Goal: Information Seeking & Learning: Learn about a topic

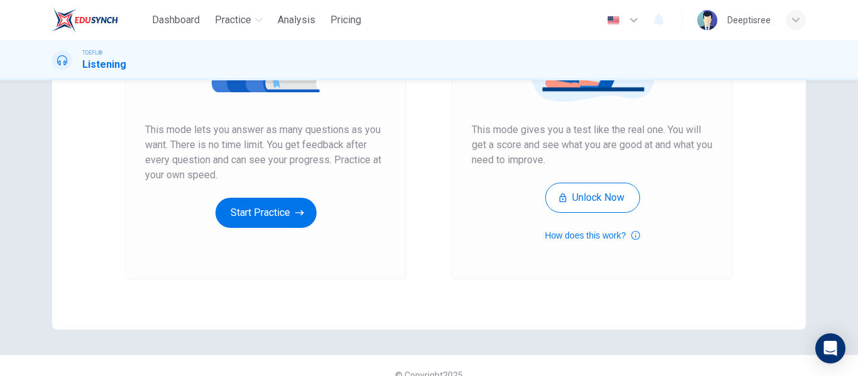
scroll to position [213, 0]
click at [284, 198] on button "Start Practice" at bounding box center [265, 212] width 101 height 30
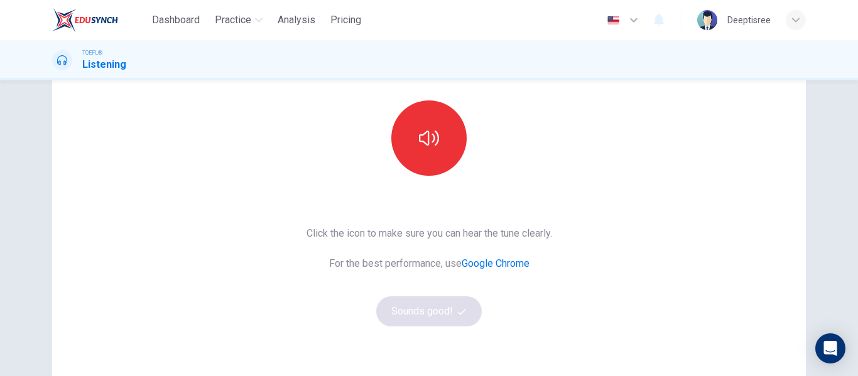
scroll to position [122, 0]
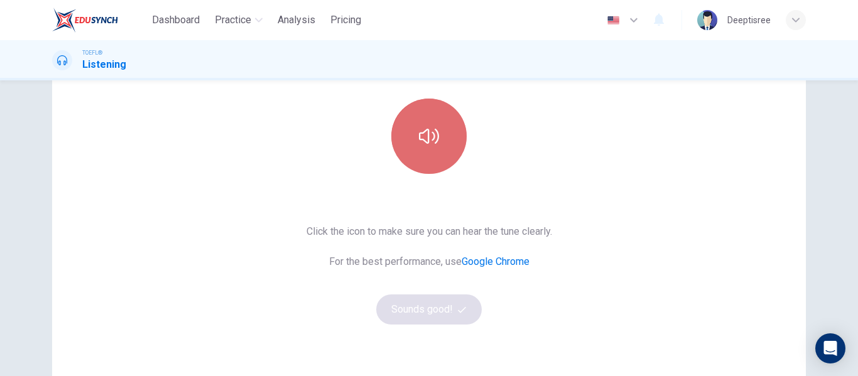
click at [412, 166] on button "button" at bounding box center [428, 136] width 75 height 75
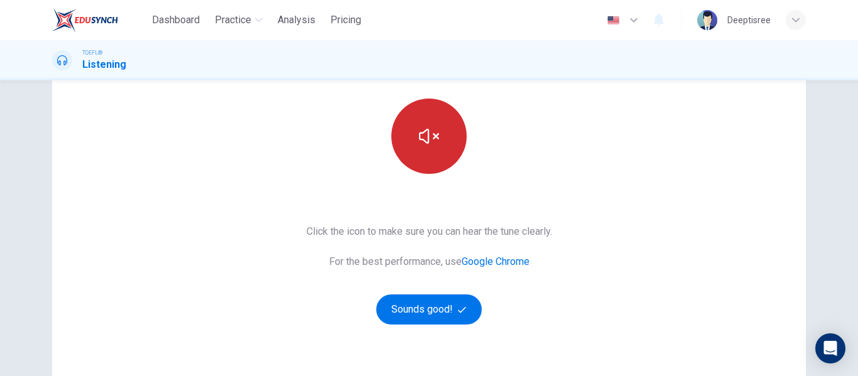
click at [412, 166] on button "button" at bounding box center [428, 136] width 75 height 75
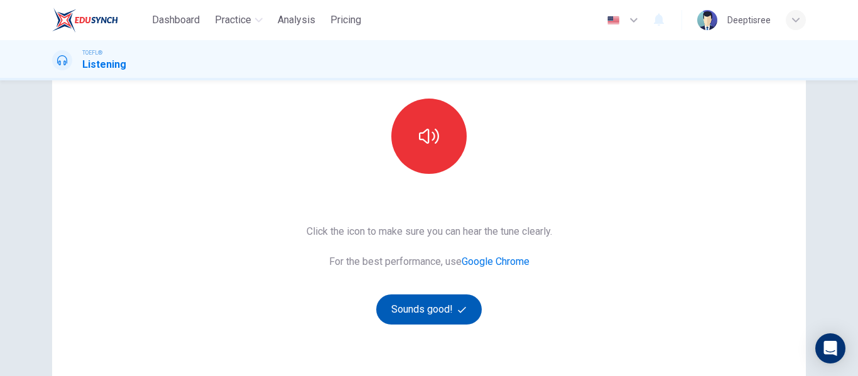
click at [439, 305] on button "Sounds good!" at bounding box center [428, 309] width 105 height 30
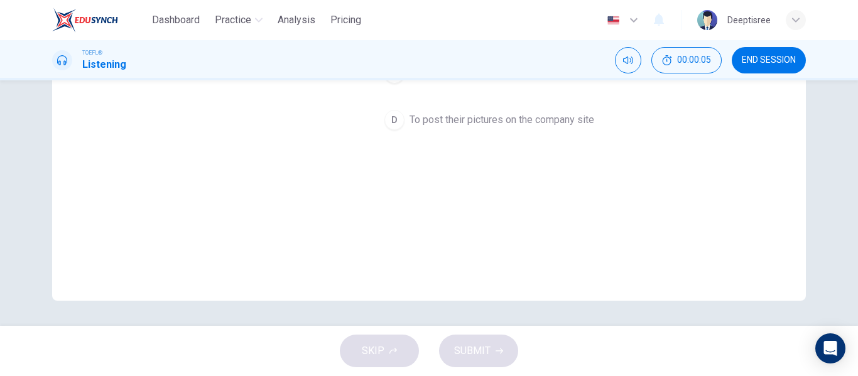
scroll to position [0, 0]
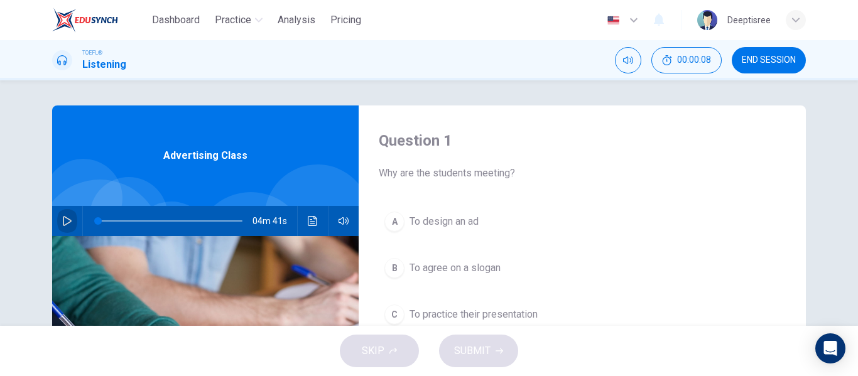
click at [65, 217] on icon "button" at bounding box center [67, 221] width 10 height 10
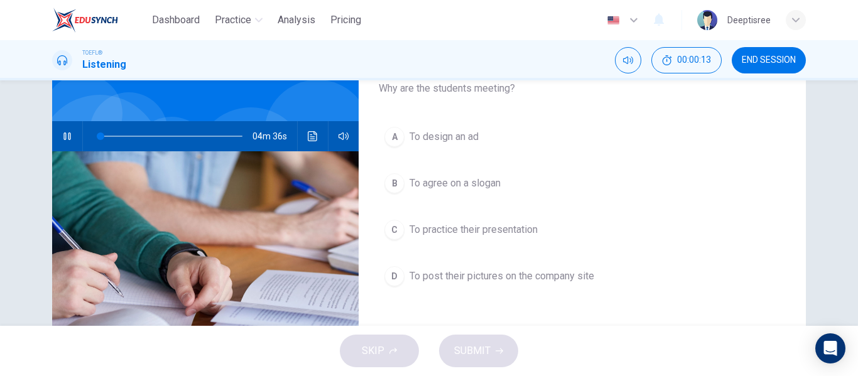
scroll to position [85, 0]
type input "13"
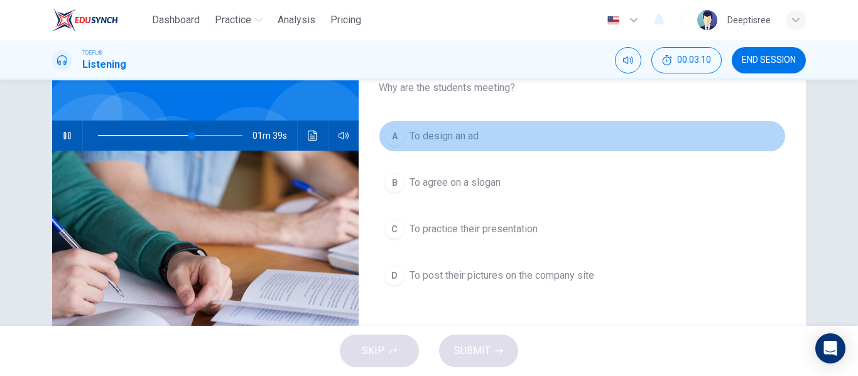
click at [461, 136] on span "To design an ad" at bounding box center [443, 136] width 69 height 15
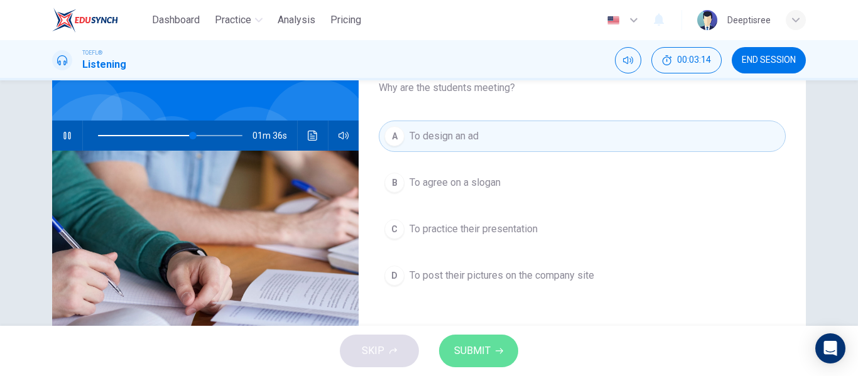
click at [480, 347] on span "SUBMIT" at bounding box center [472, 351] width 36 height 18
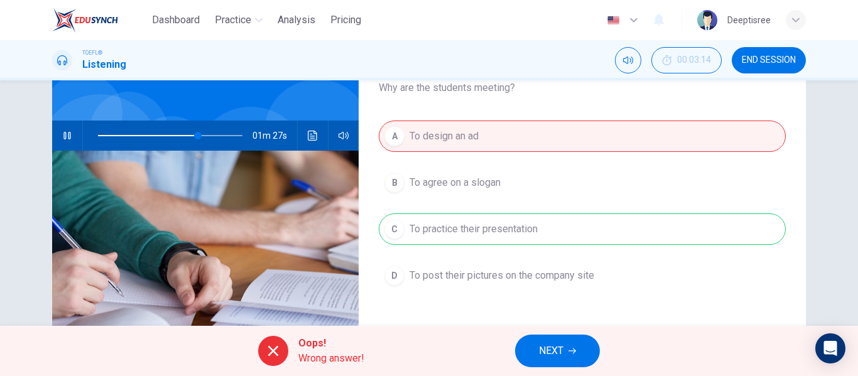
click at [578, 240] on div "A To design an ad B To agree on a slogan C To practice their presentation D To …" at bounding box center [582, 219] width 407 height 196
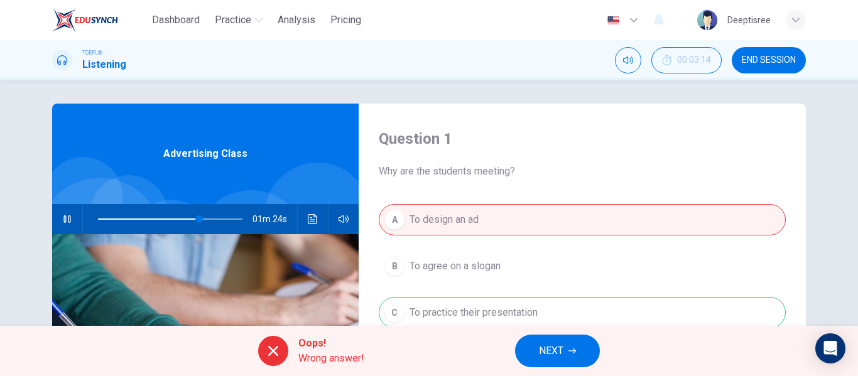
scroll to position [1, 0]
click at [575, 301] on div "A To design an ad B To agree on a slogan C To practice their presentation D To …" at bounding box center [582, 303] width 407 height 196
click at [558, 345] on span "NEXT" at bounding box center [551, 351] width 24 height 18
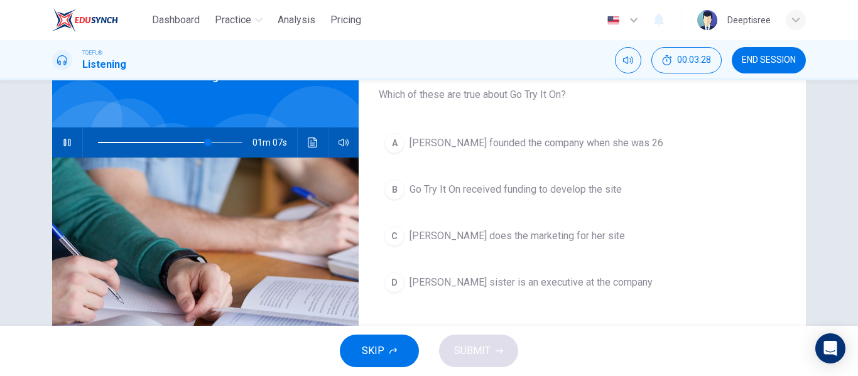
scroll to position [78, 0]
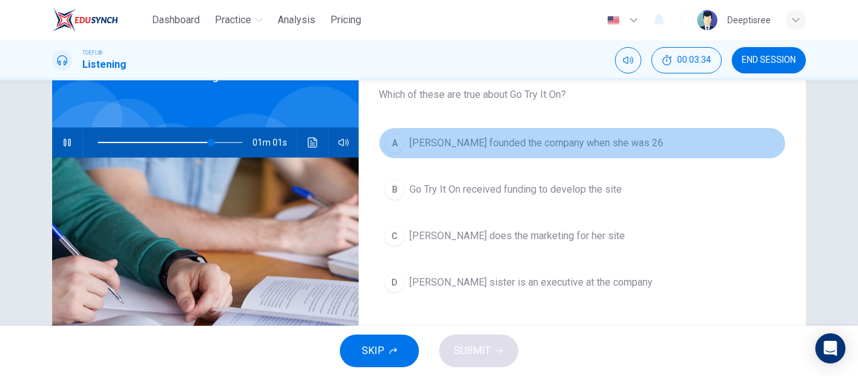
click at [587, 145] on span "Marissa Evans founded the company when she was 26" at bounding box center [536, 143] width 254 height 15
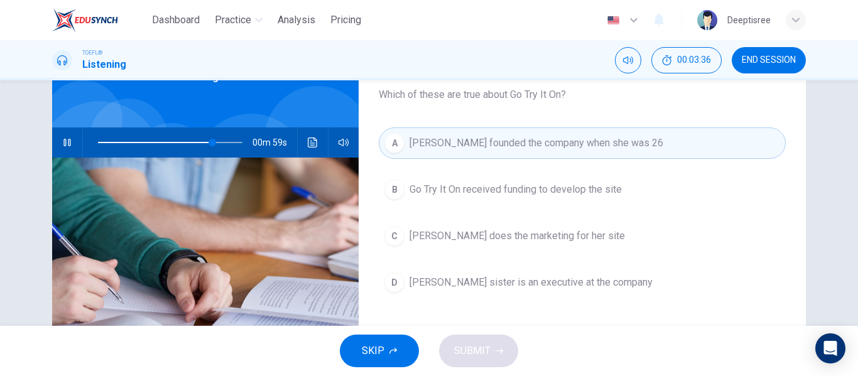
click at [399, 350] on button "SKIP" at bounding box center [379, 351] width 79 height 33
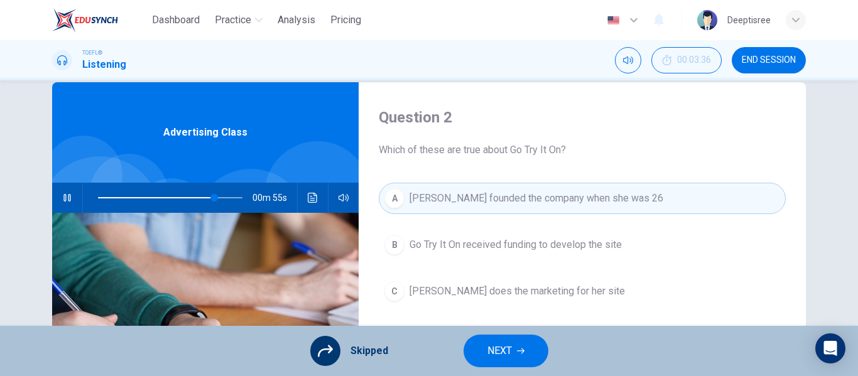
scroll to position [23, 0]
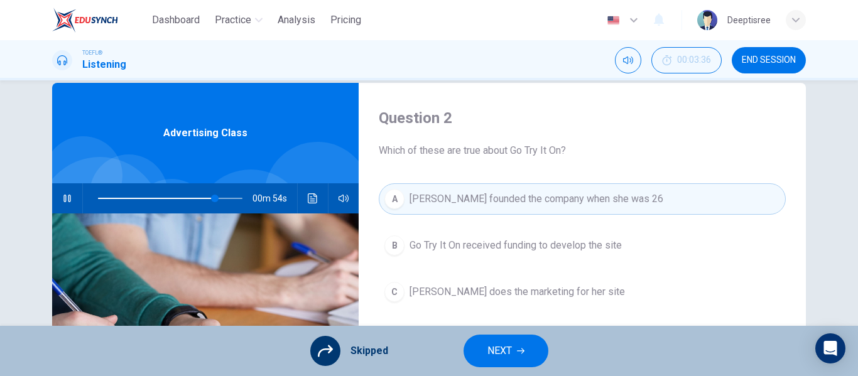
click at [488, 207] on div "A Marissa Evans founded the company when she was 26 B Go Try It On received fun…" at bounding box center [582, 281] width 407 height 196
click at [509, 339] on button "NEXT" at bounding box center [505, 351] width 85 height 33
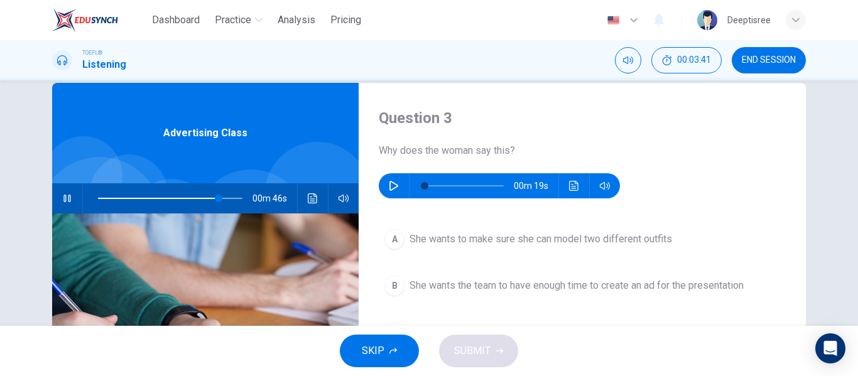
click at [66, 190] on button "button" at bounding box center [67, 198] width 20 height 30
type input "84"
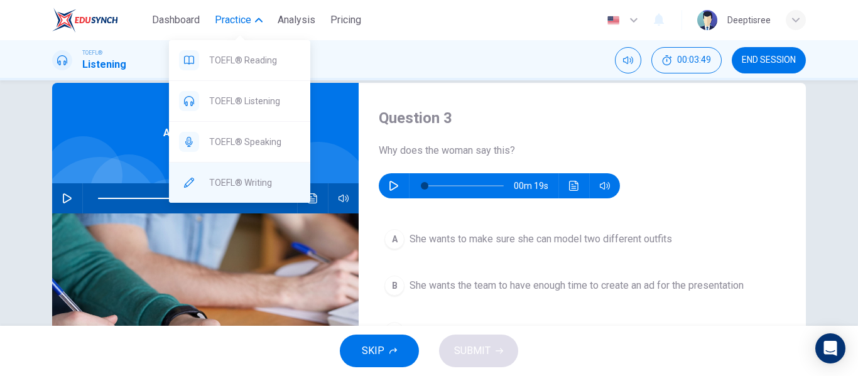
click at [265, 175] on div "TOEFL® Writing" at bounding box center [239, 183] width 141 height 40
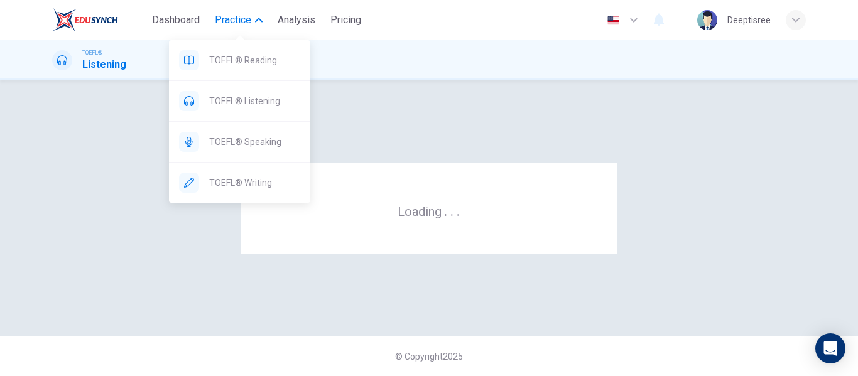
scroll to position [0, 0]
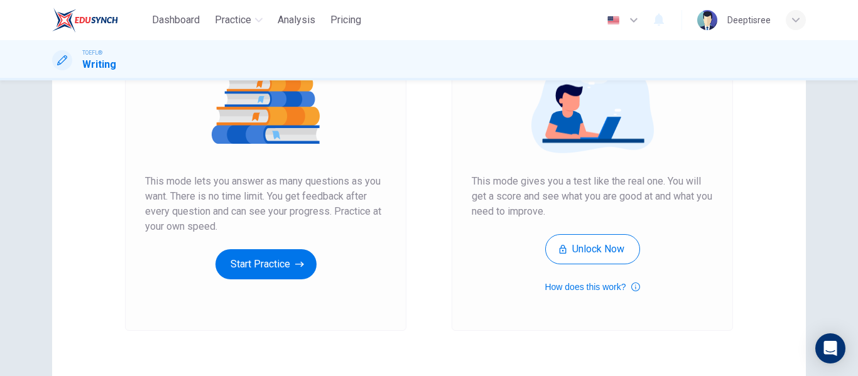
scroll to position [179, 0]
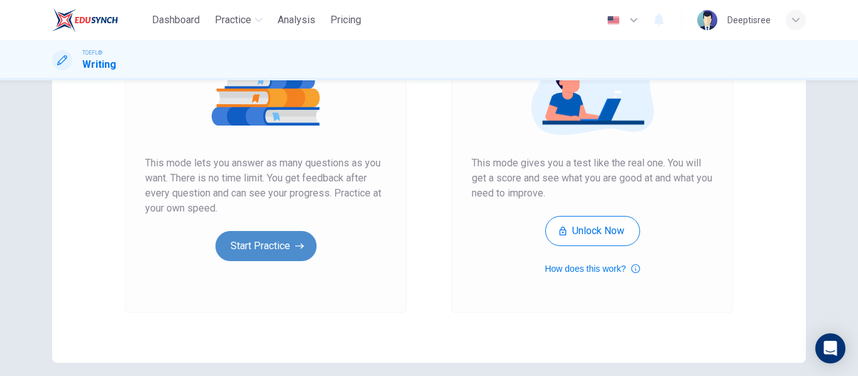
click at [264, 239] on button "Start Practice" at bounding box center [265, 246] width 101 height 30
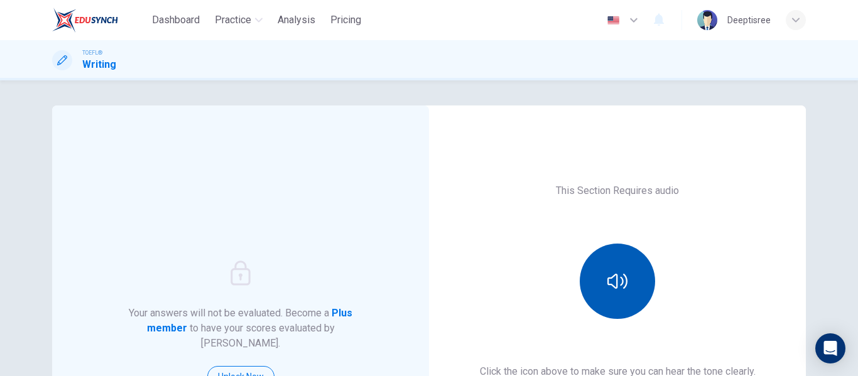
click at [620, 312] on button "button" at bounding box center [616, 281] width 75 height 75
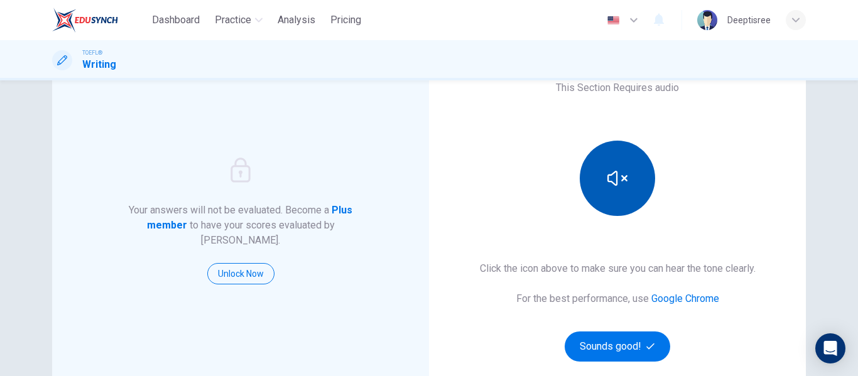
scroll to position [104, 0]
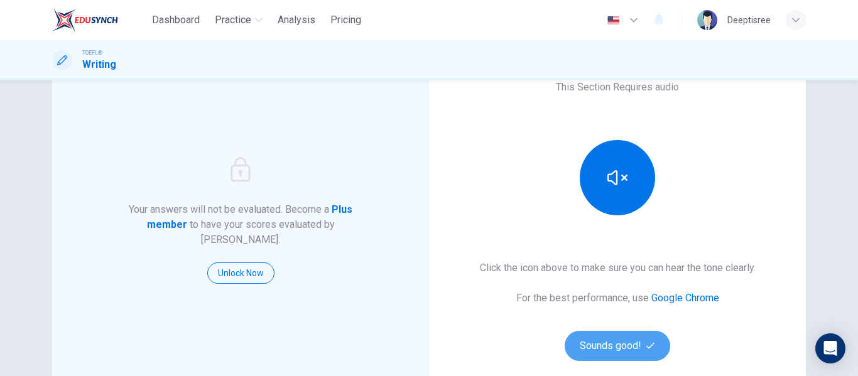
drag, startPoint x: 620, startPoint y: 335, endPoint x: 617, endPoint y: 328, distance: 8.4
click at [620, 335] on button "Sounds good!" at bounding box center [616, 346] width 105 height 30
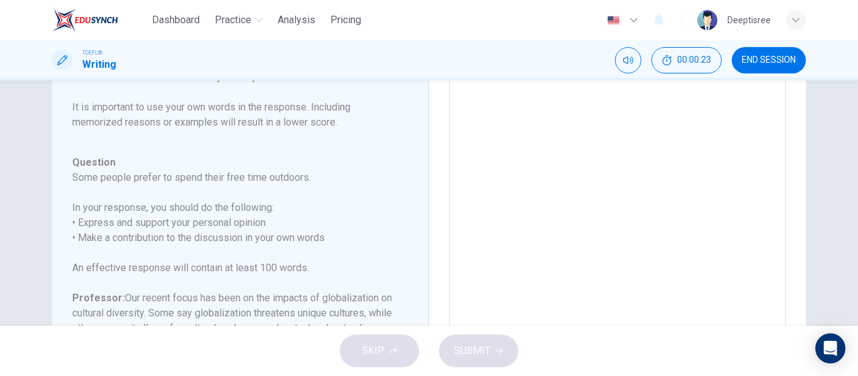
scroll to position [103, 0]
